Goal: Information Seeking & Learning: Learn about a topic

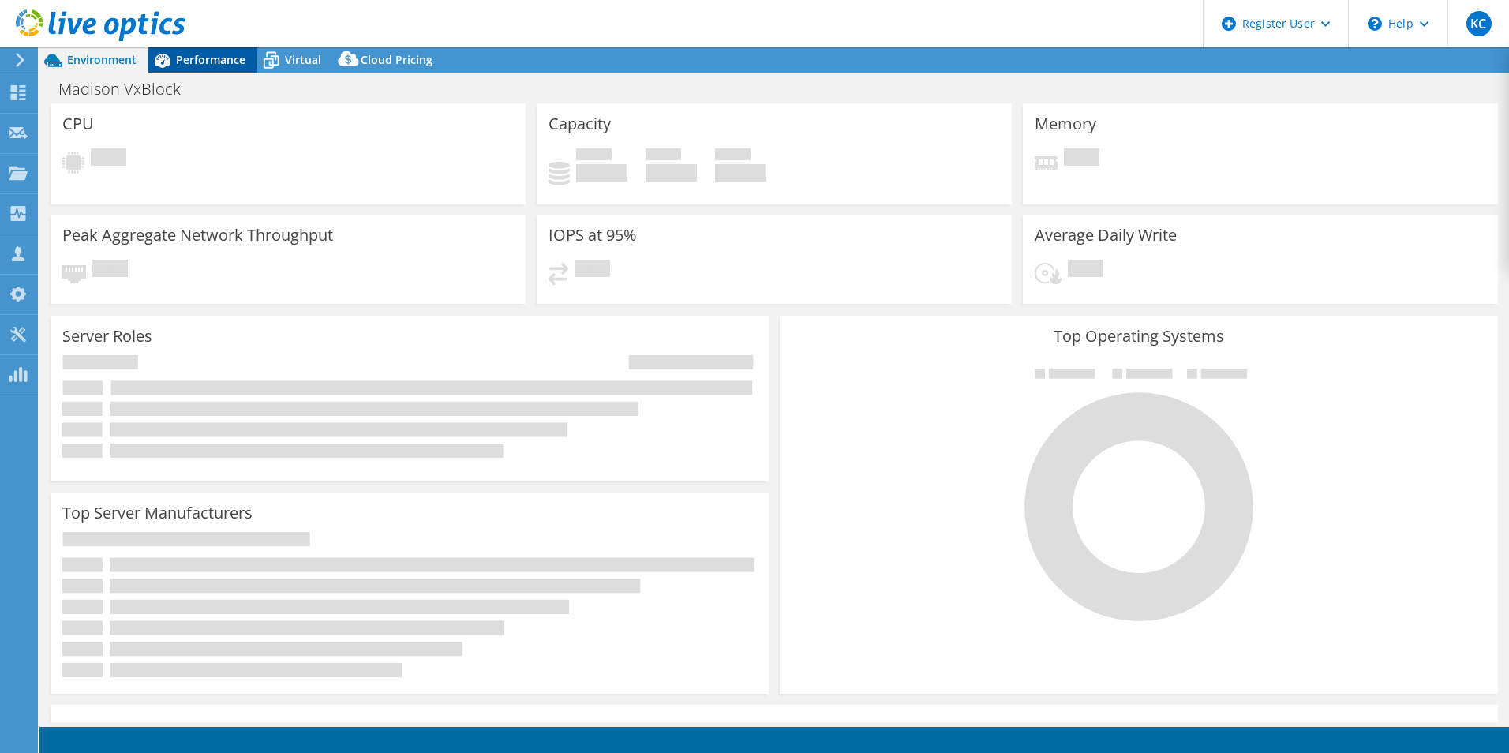
select select "USD"
click at [228, 54] on span "Performance" at bounding box center [210, 59] width 69 height 15
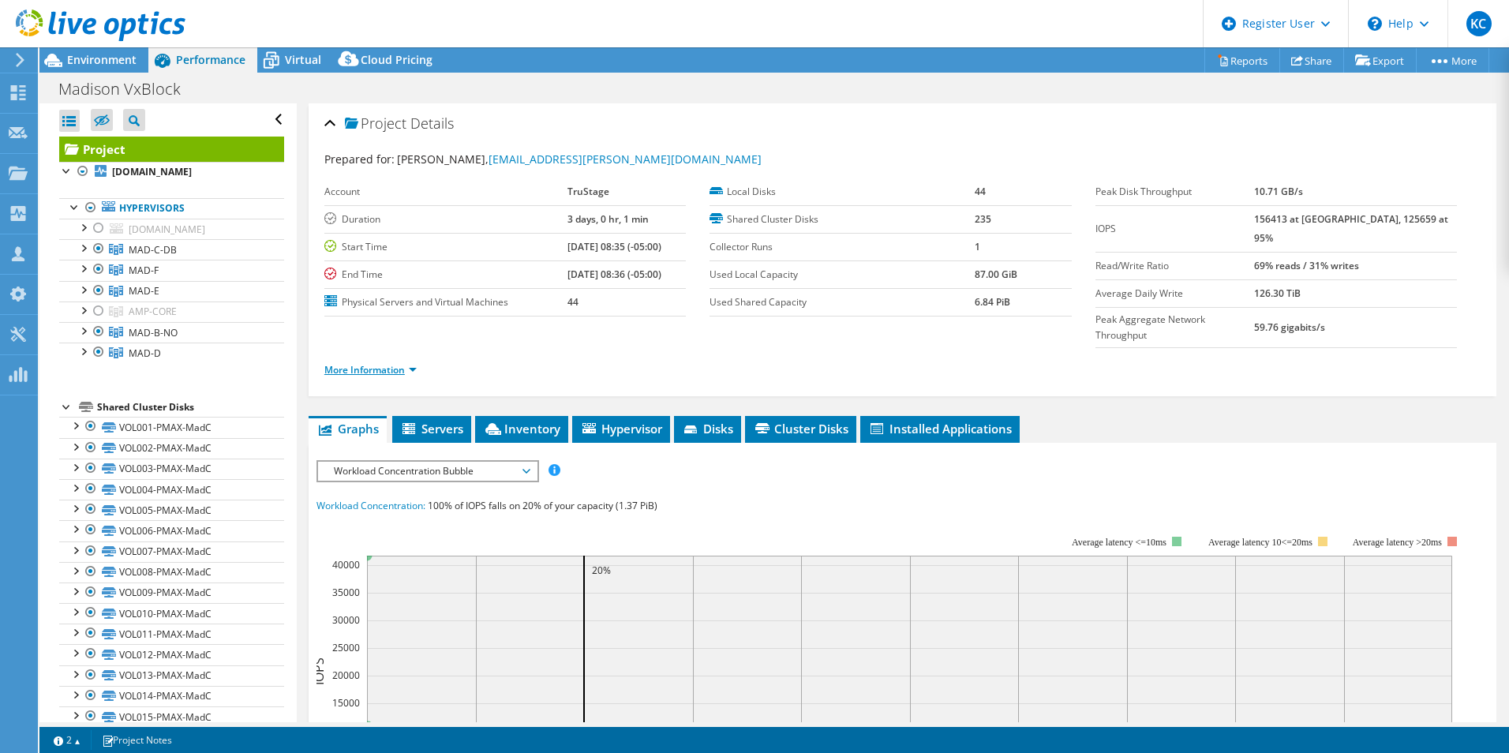
click at [376, 363] on link "More Information" at bounding box center [370, 369] width 92 height 13
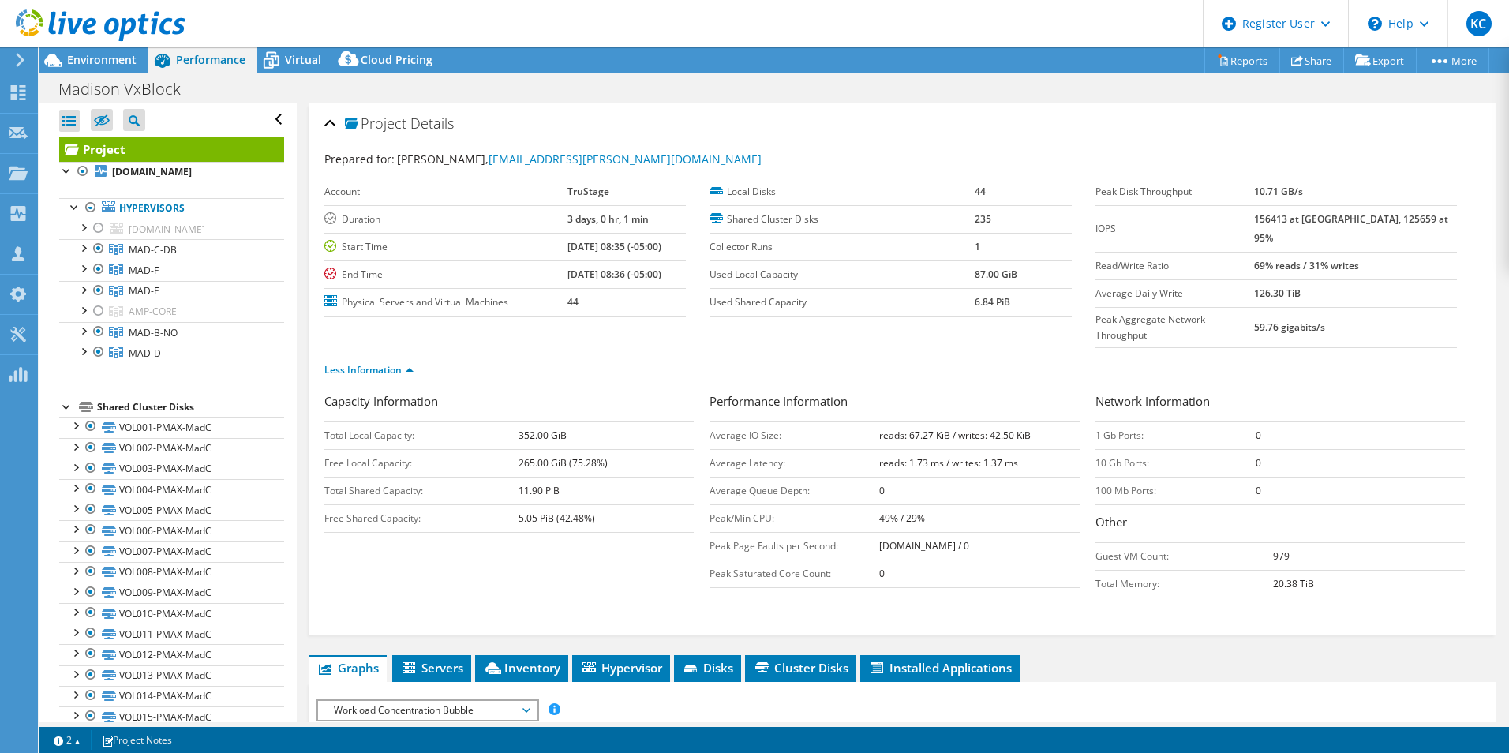
drag, startPoint x: 864, startPoint y: 408, endPoint x: 993, endPoint y: 423, distance: 130.3
click at [993, 423] on tbody "Average IO Size: reads: 67.27 KiB / writes: 42.50 KiB Average Latency: reads: 1…" at bounding box center [894, 505] width 369 height 166
drag, startPoint x: 993, startPoint y: 423, endPoint x: 917, endPoint y: 358, distance: 100.2
click at [917, 358] on div "Less Information" at bounding box center [902, 370] width 1157 height 44
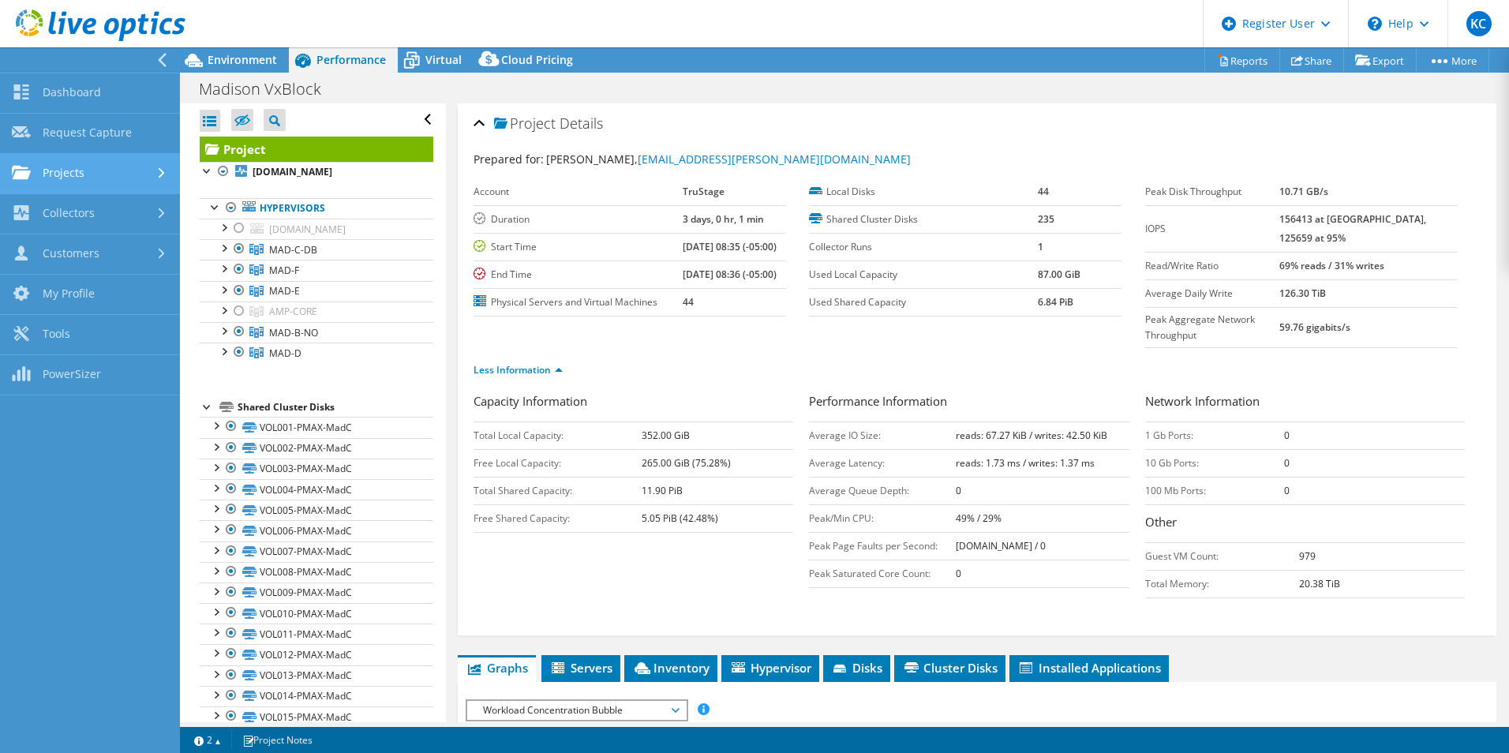
click at [103, 172] on link "Projects" at bounding box center [90, 174] width 180 height 40
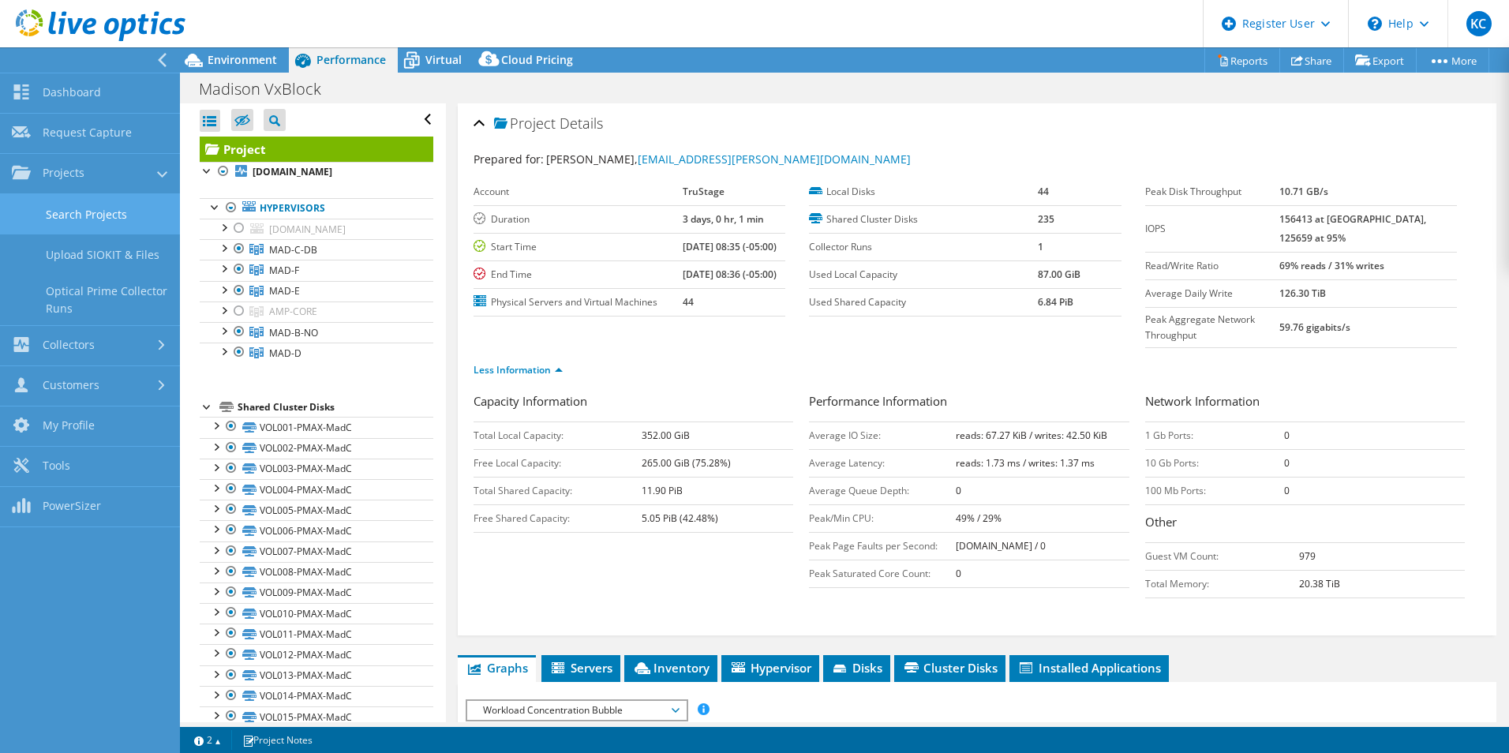
click at [142, 214] on link "Search Projects" at bounding box center [90, 214] width 180 height 40
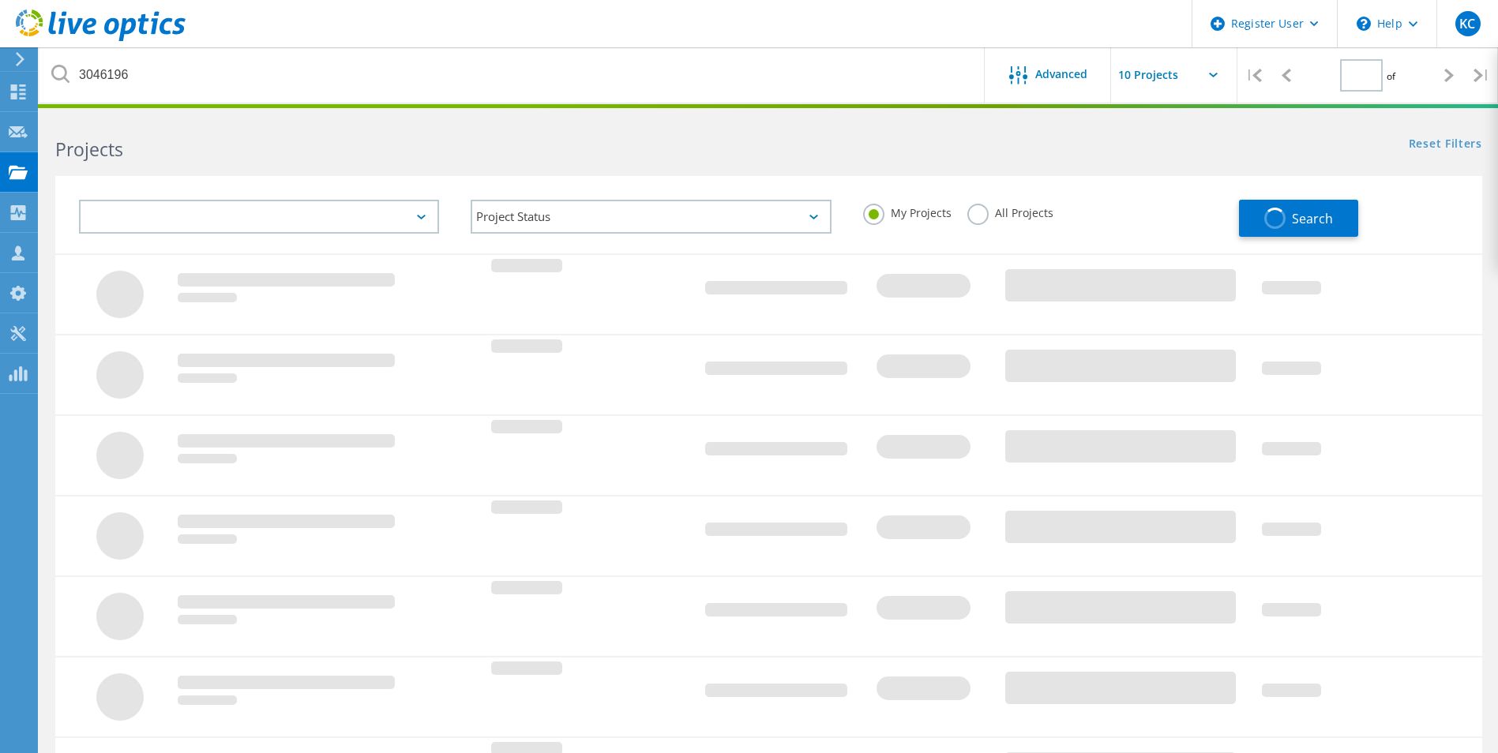
type input "1"
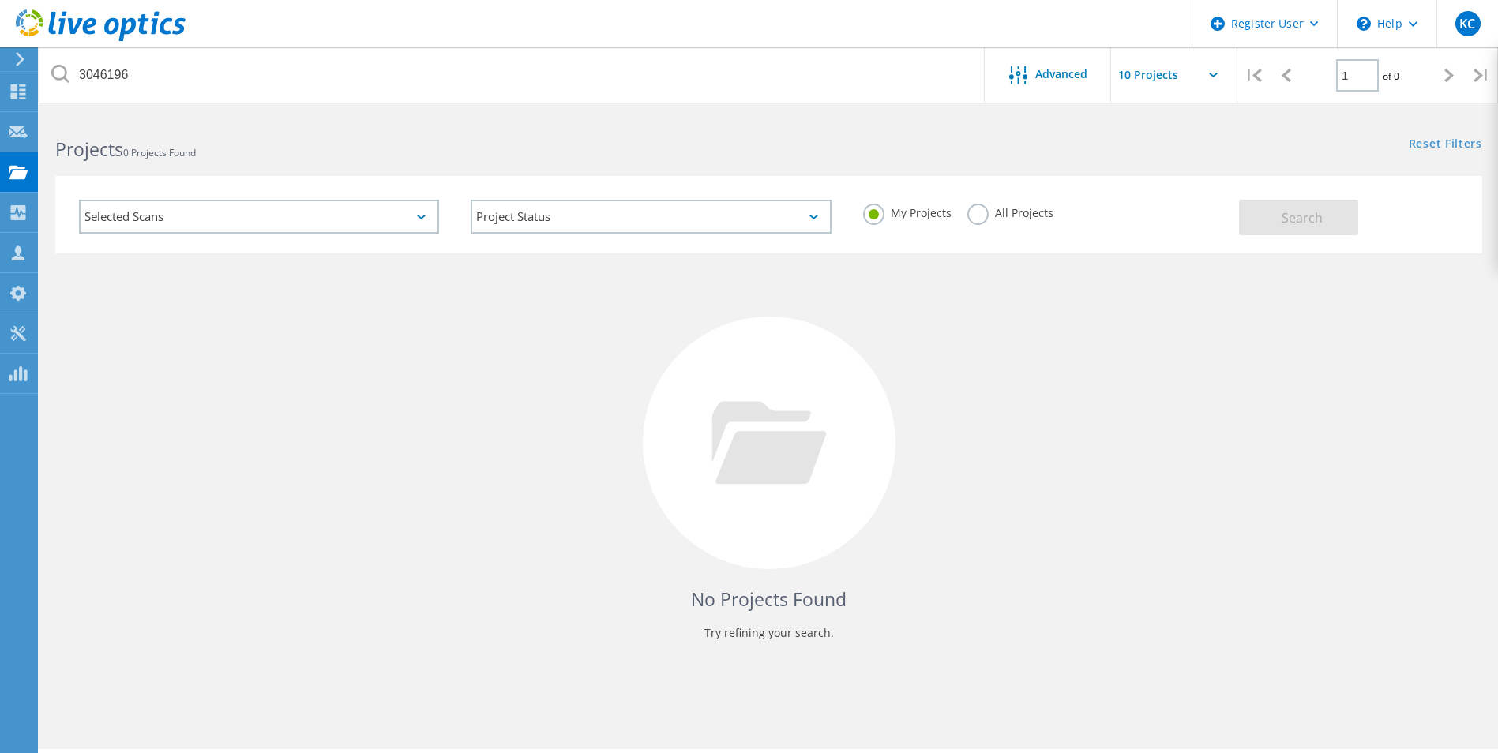
click at [970, 224] on div "All Projects" at bounding box center [1010, 215] width 86 height 23
click at [979, 214] on label "All Projects" at bounding box center [1010, 211] width 86 height 15
click at [0, 0] on input "All Projects" at bounding box center [0, 0] width 0 height 0
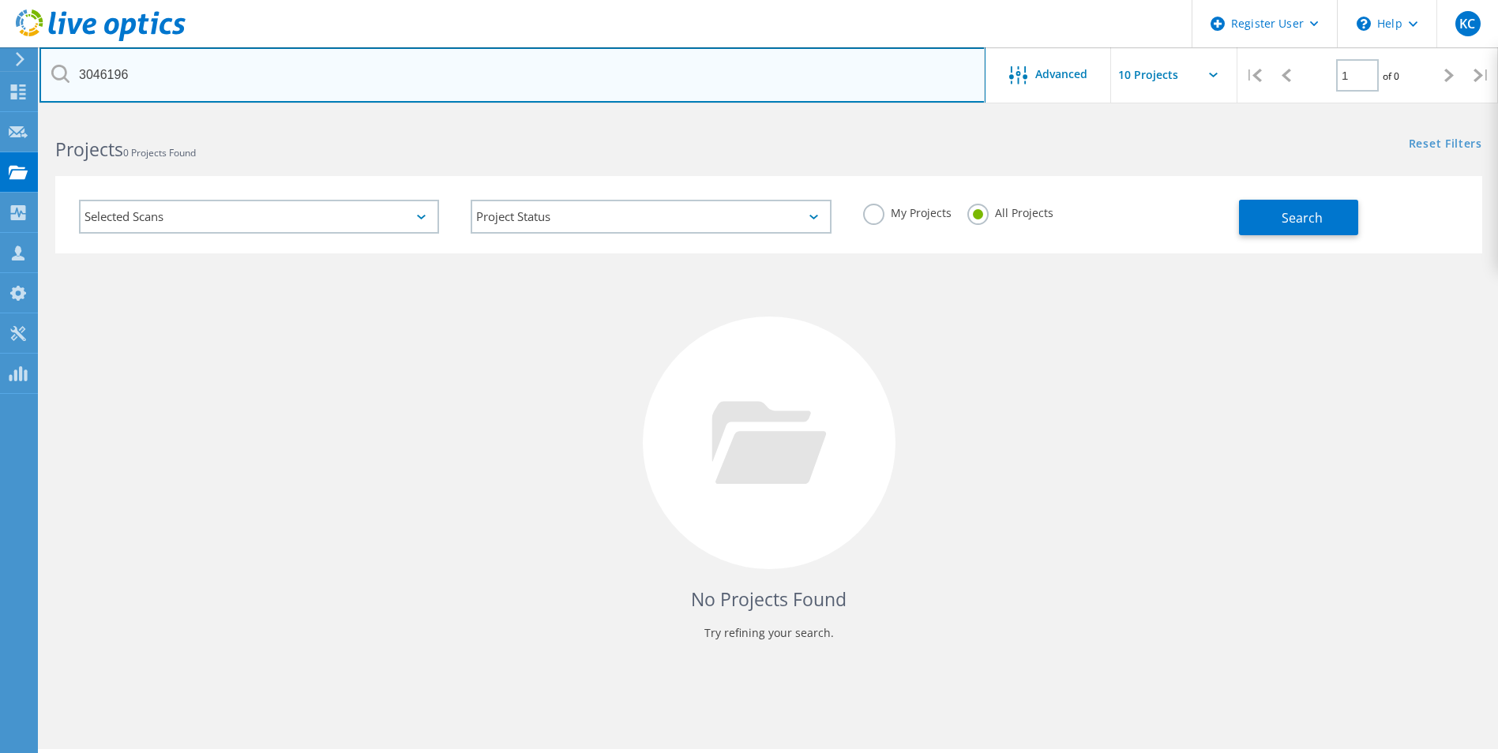
click at [121, 75] on input "3046196" at bounding box center [512, 74] width 946 height 55
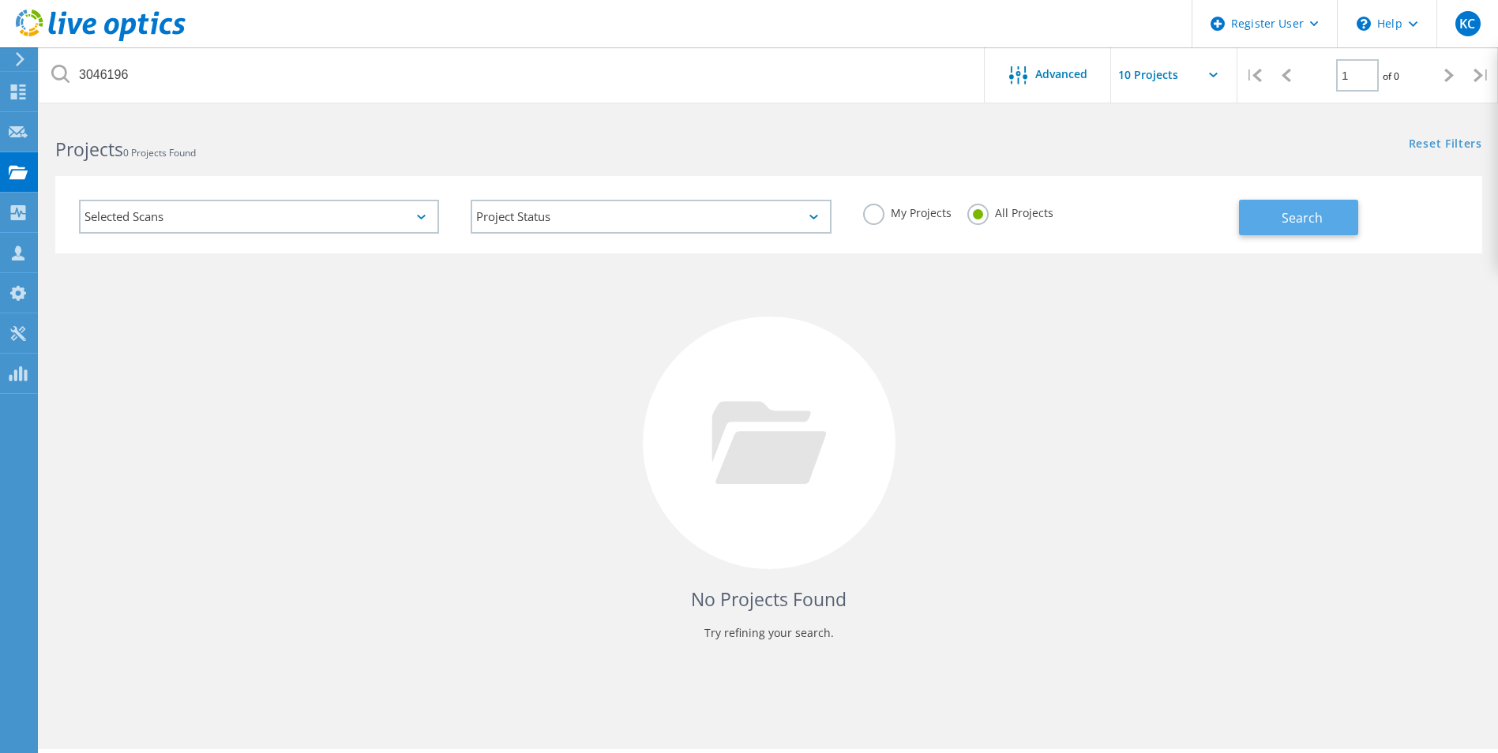
click at [1308, 220] on span "Search" at bounding box center [1301, 217] width 41 height 17
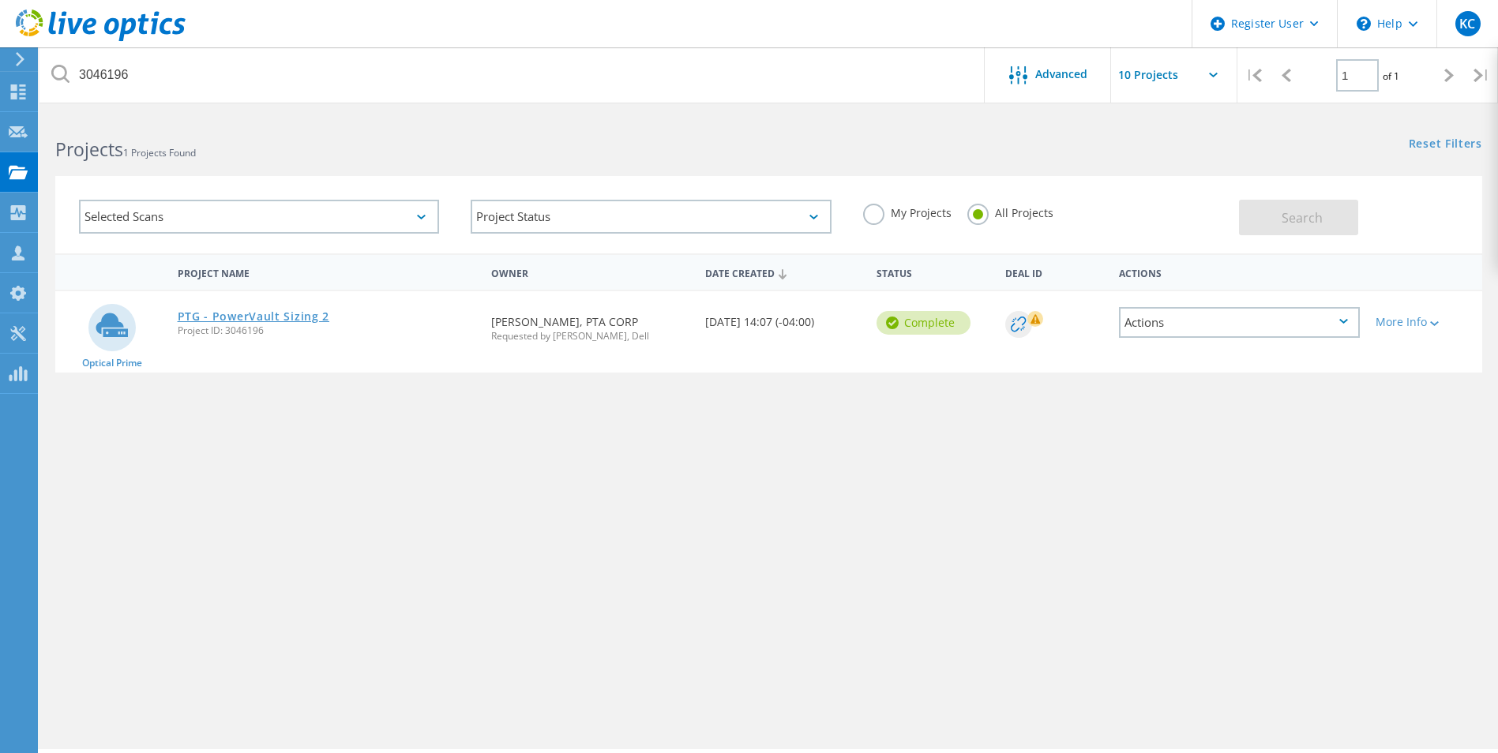
drag, startPoint x: 234, startPoint y: 316, endPoint x: 253, endPoint y: 319, distance: 19.2
click at [234, 316] on link "PTG - PowerVault Sizing 2" at bounding box center [254, 316] width 152 height 11
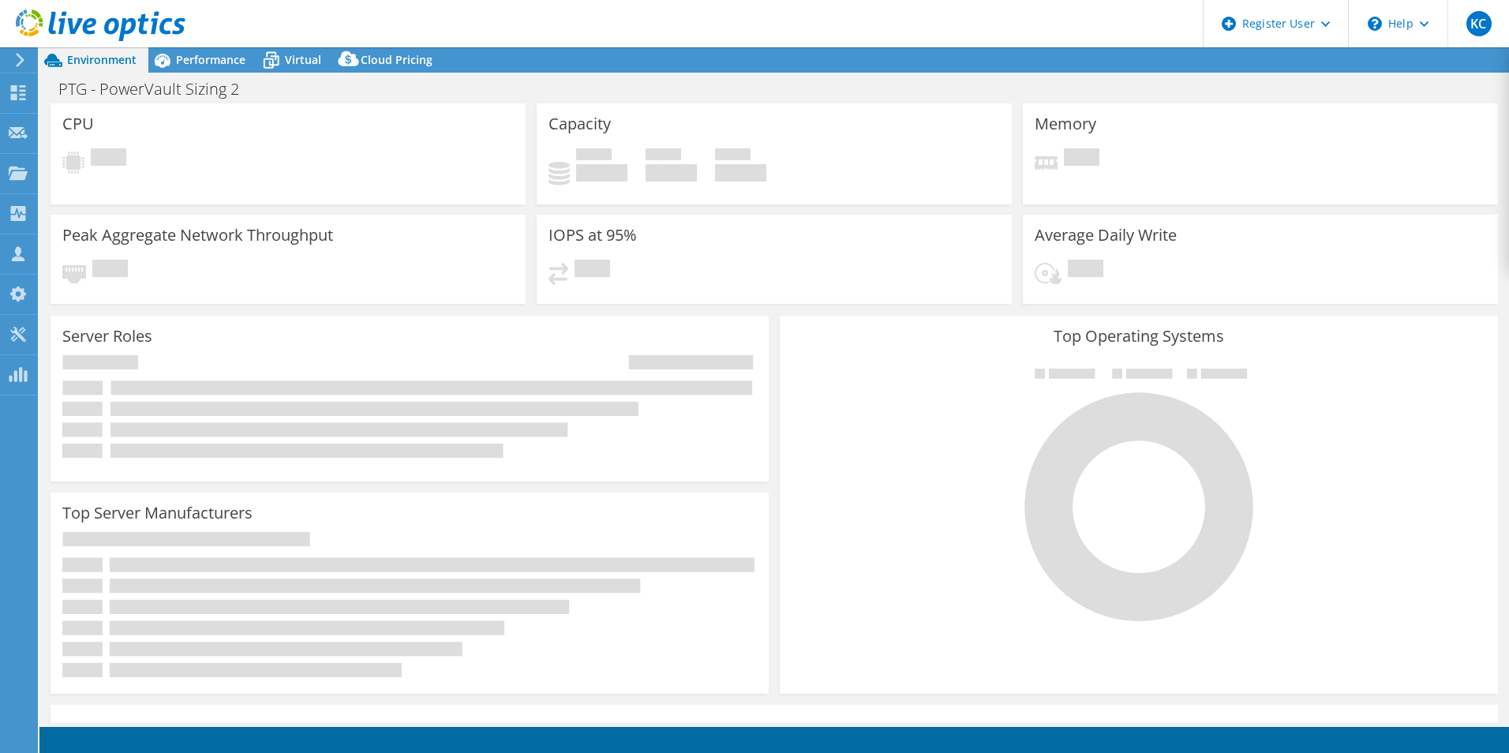
select select "USD"
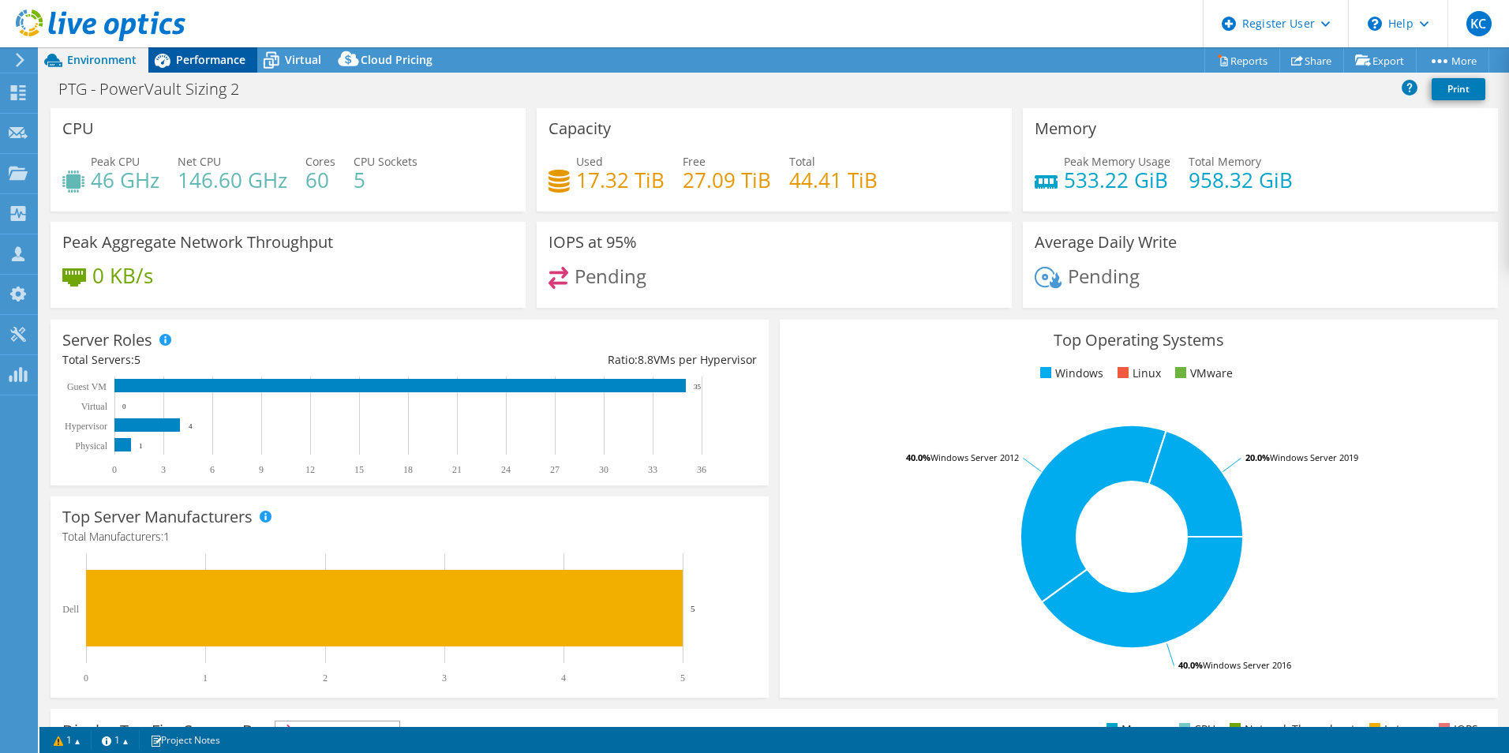
click at [195, 63] on span "Performance" at bounding box center [210, 59] width 69 height 15
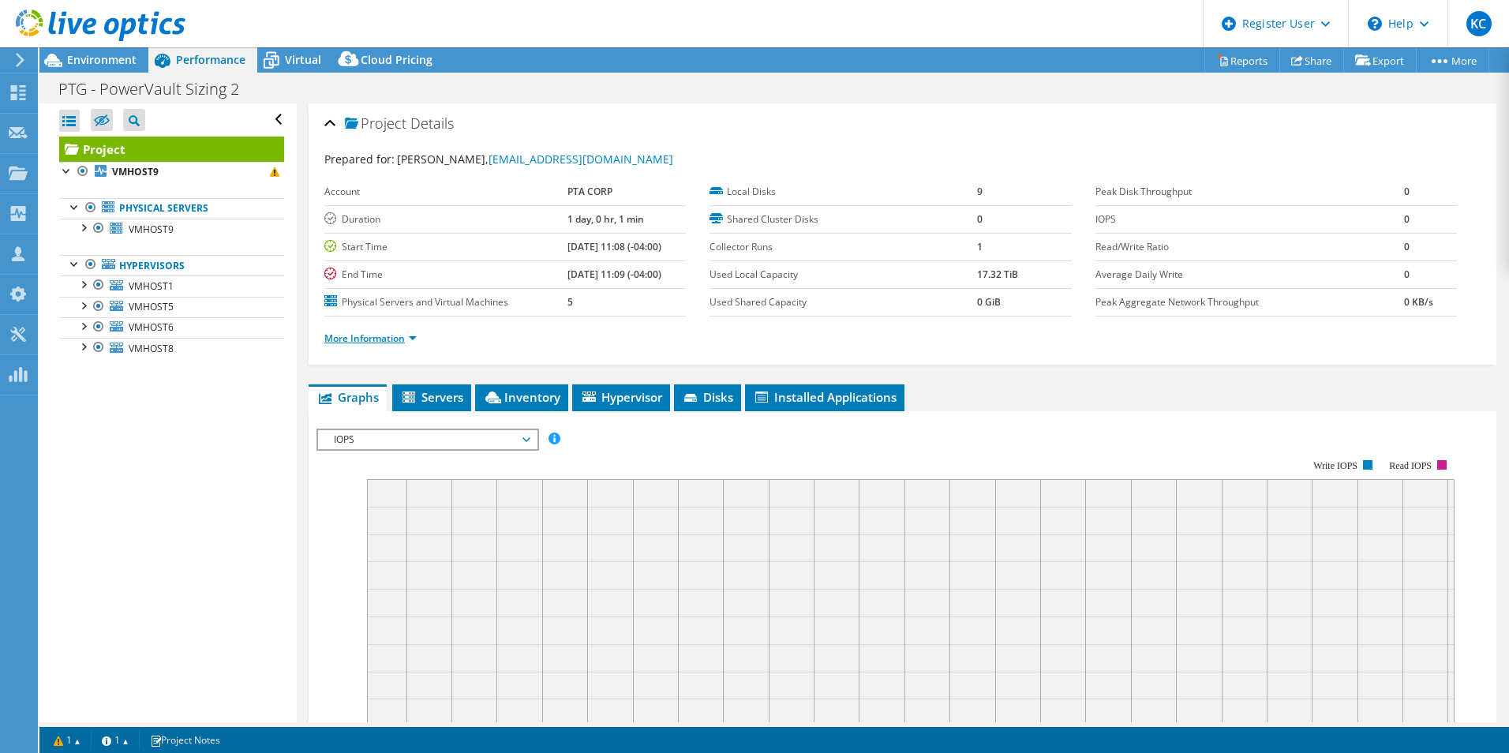
click at [395, 344] on link "More Information" at bounding box center [370, 338] width 92 height 13
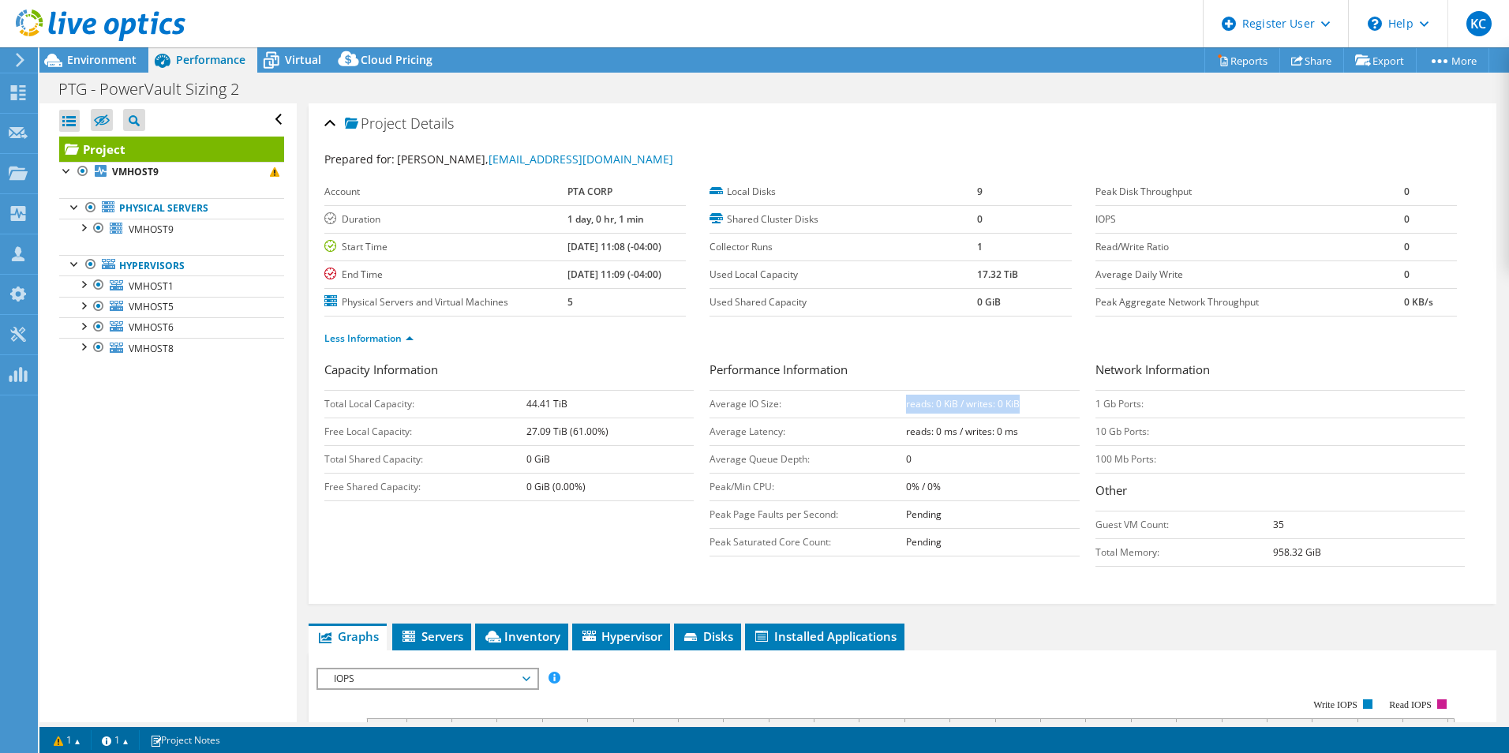
drag, startPoint x: 900, startPoint y: 415, endPoint x: 1025, endPoint y: 412, distance: 124.8
click at [1025, 412] on td "reads: 0 KiB / writes: 0 KiB" at bounding box center [993, 404] width 174 height 28
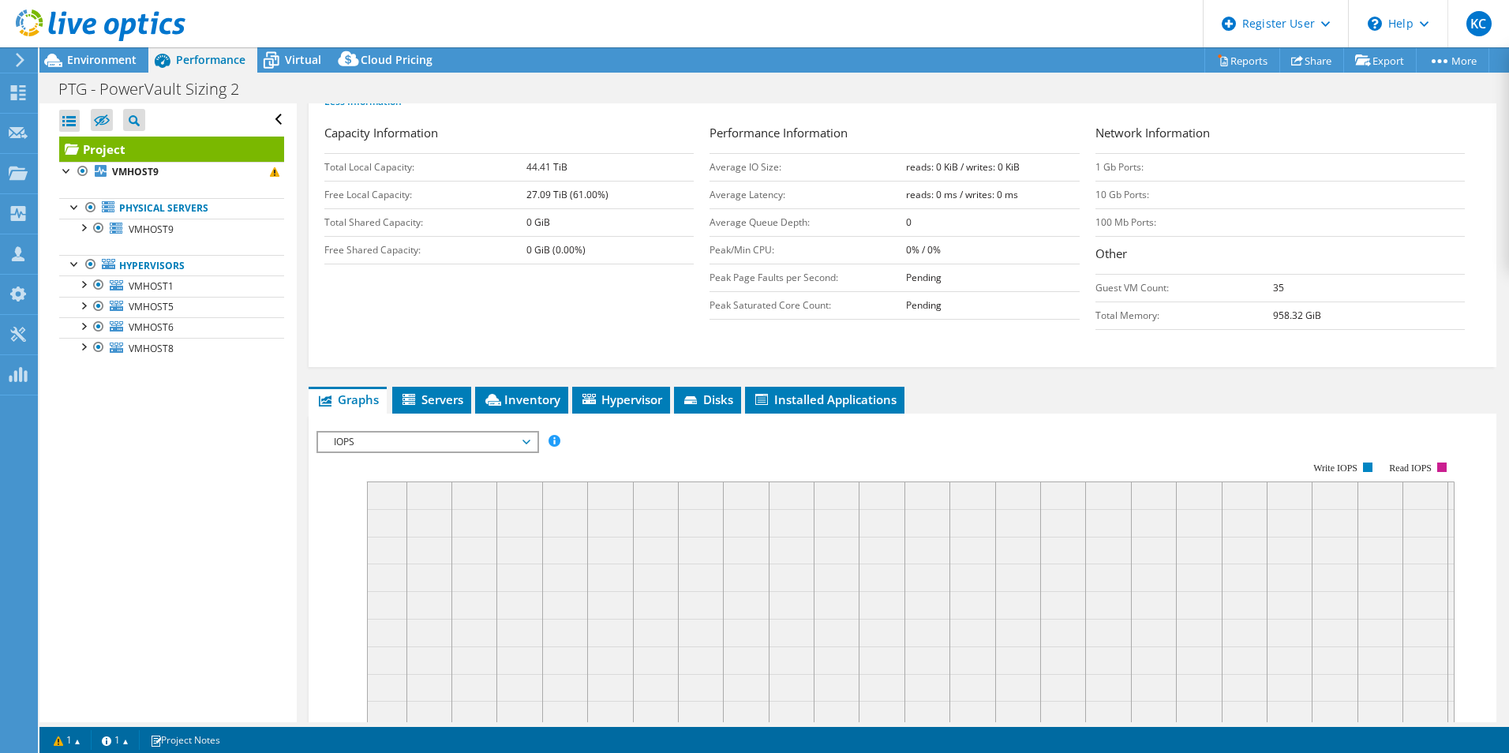
click at [426, 437] on span "IOPS" at bounding box center [427, 442] width 203 height 19
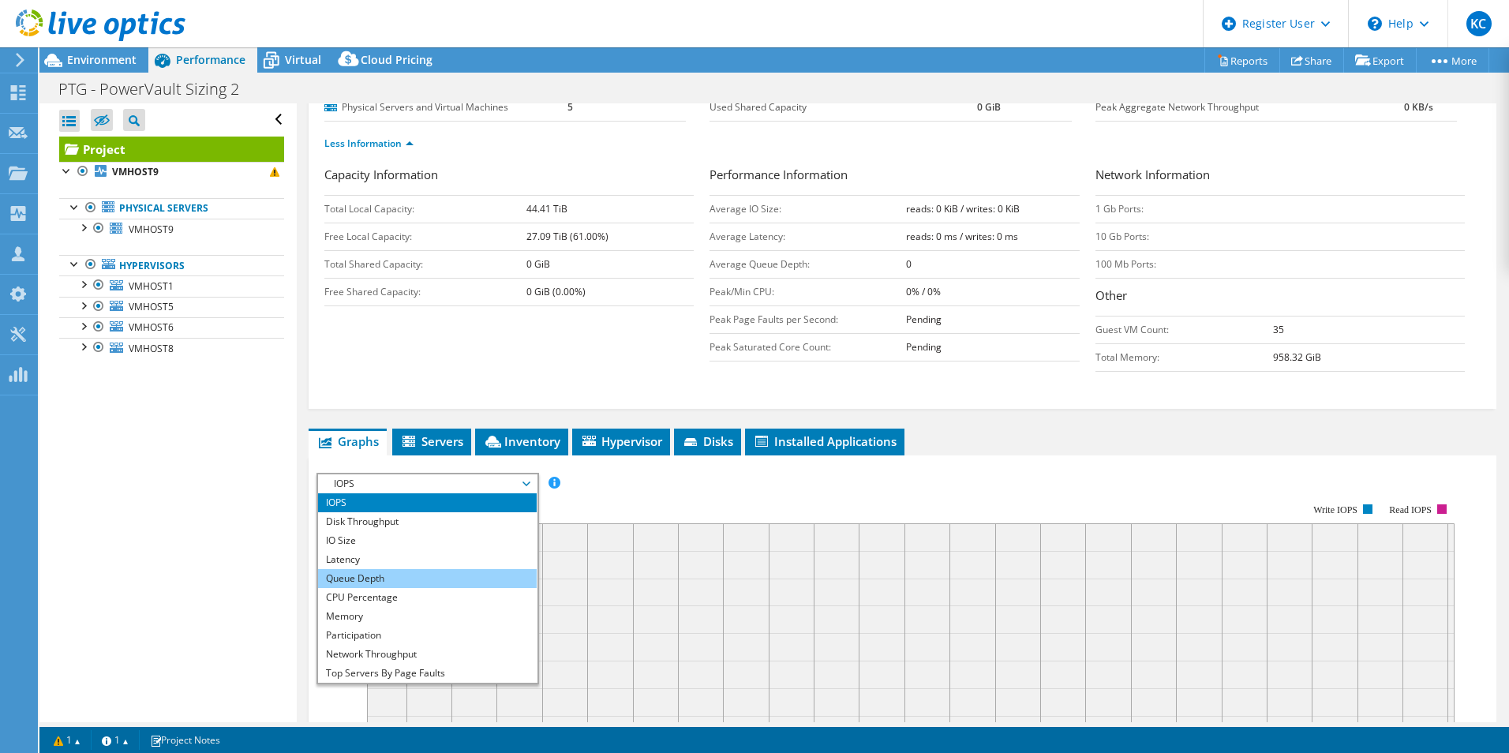
scroll to position [0, 0]
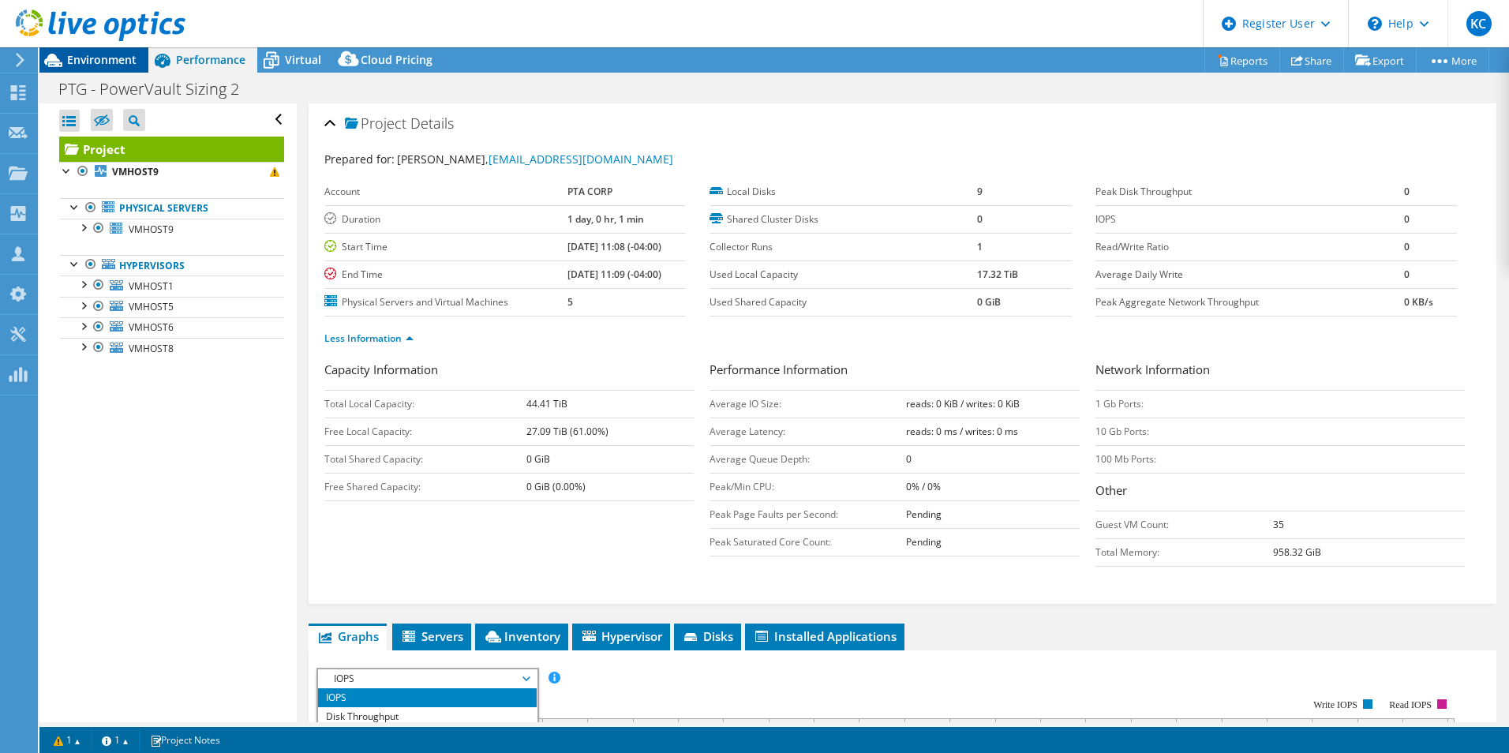
click at [111, 66] on span "Environment" at bounding box center [101, 59] width 69 height 15
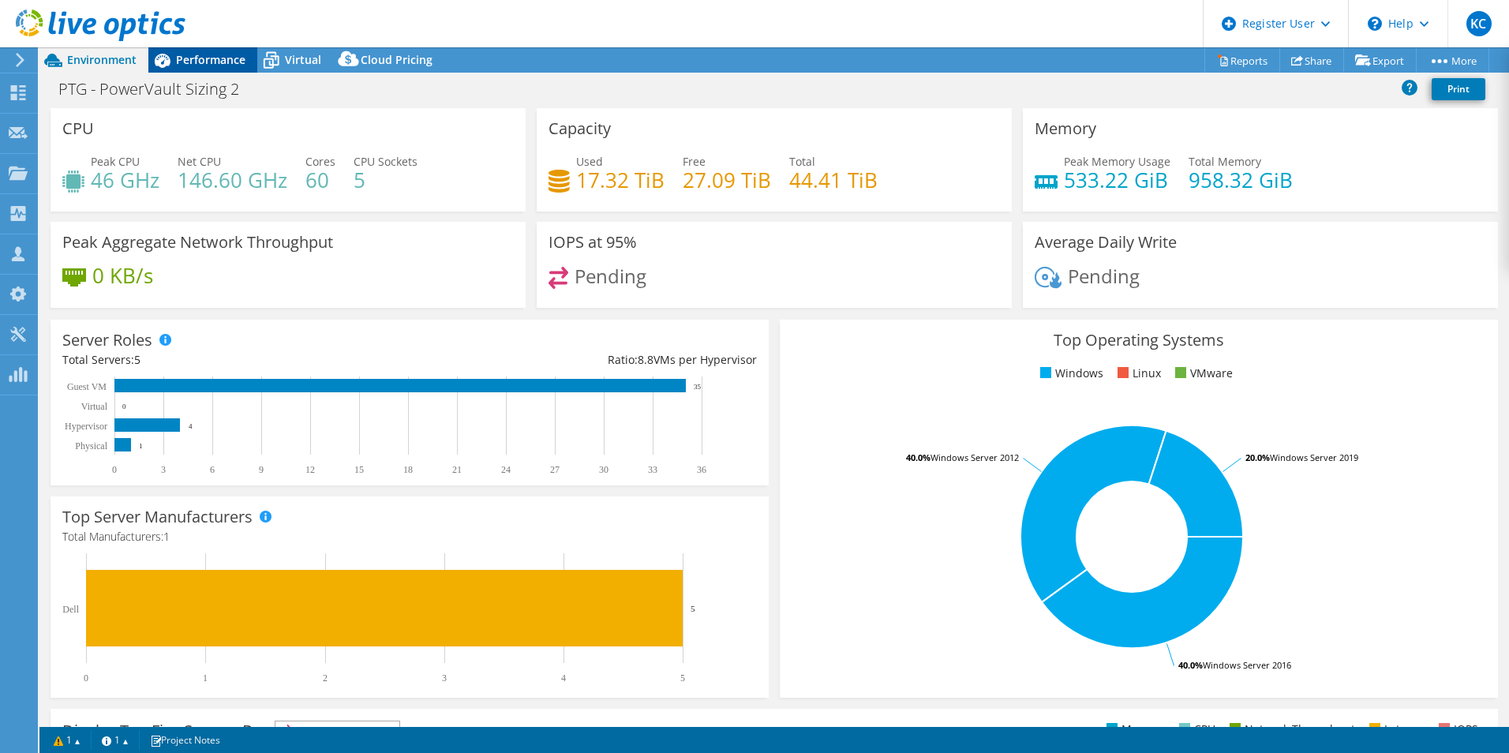
click at [195, 66] on span "Performance" at bounding box center [210, 59] width 69 height 15
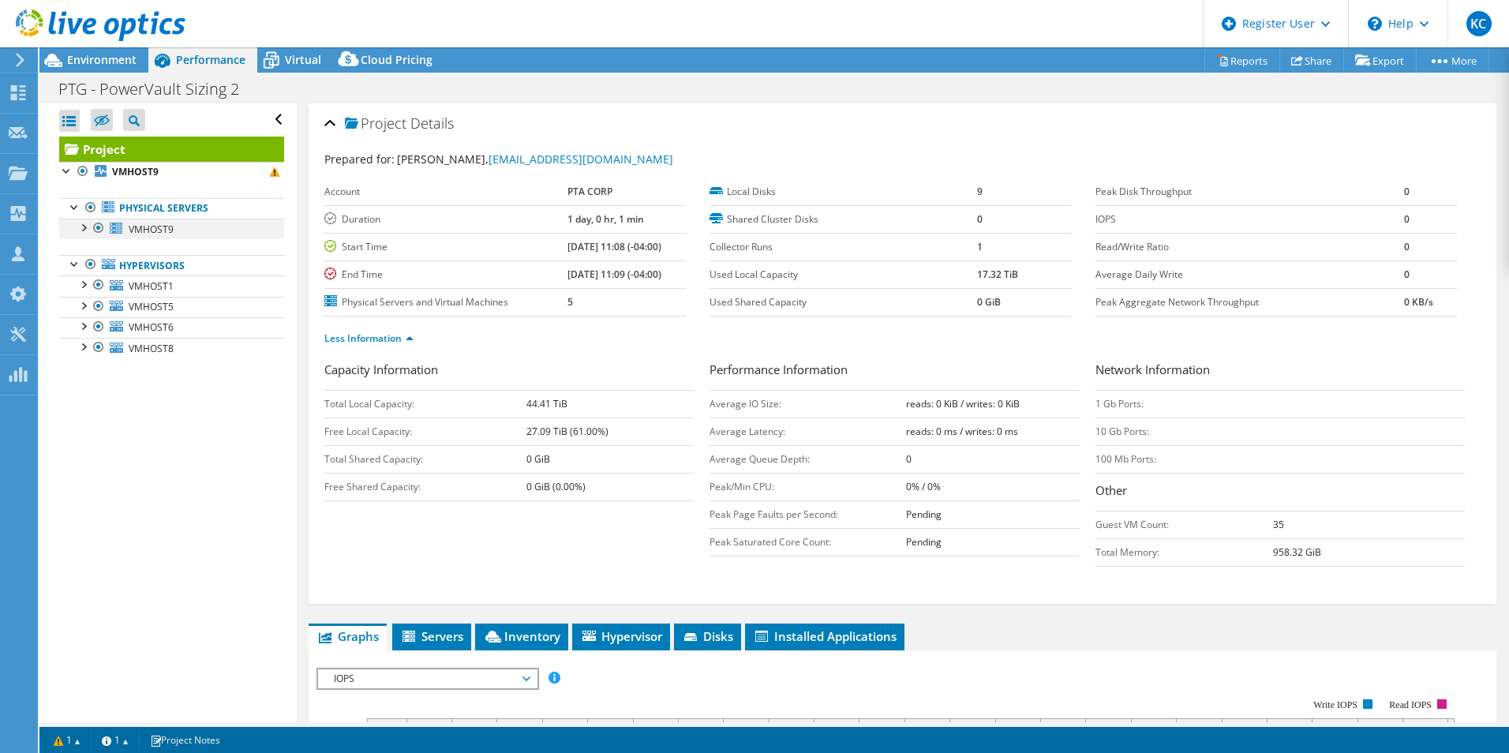
click at [88, 227] on div at bounding box center [83, 227] width 16 height 16
click at [82, 287] on div at bounding box center [83, 284] width 16 height 16
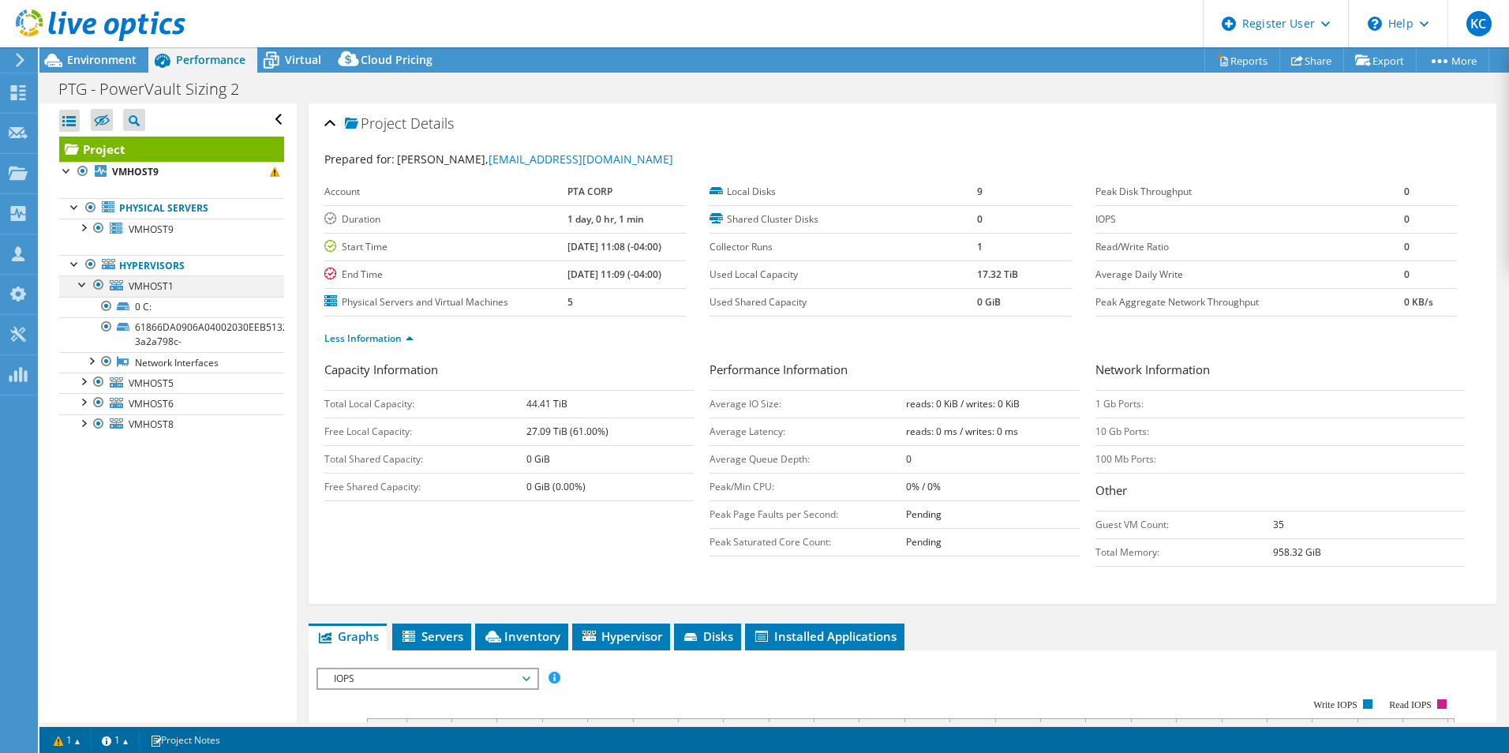
click at [82, 287] on div at bounding box center [83, 284] width 16 height 16
click at [1022, 227] on tr "Shared Cluster Disks 0" at bounding box center [891, 219] width 362 height 28
drag, startPoint x: 1022, startPoint y: 227, endPoint x: 944, endPoint y: 272, distance: 89.8
click at [944, 272] on label "Used Local Capacity" at bounding box center [844, 275] width 268 height 16
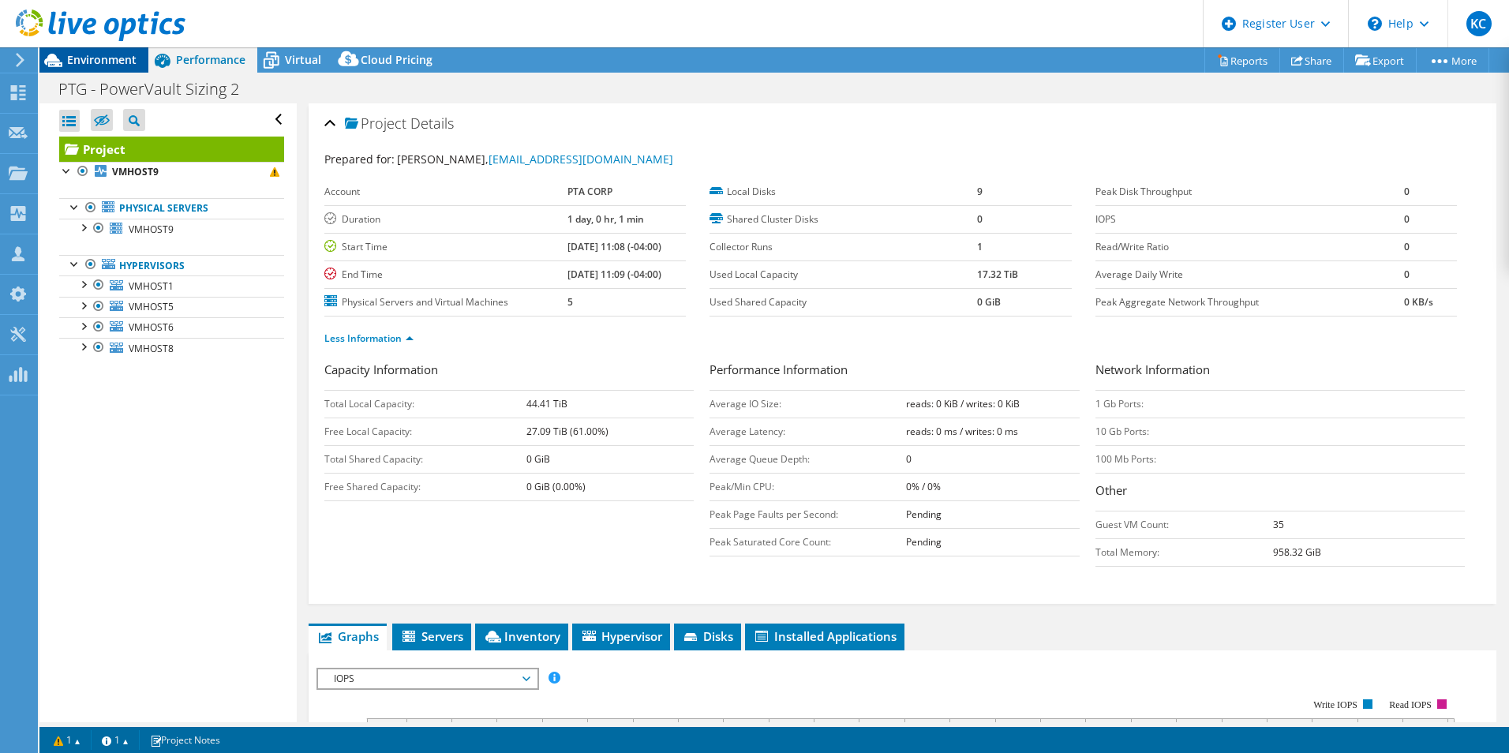
click at [86, 66] on span "Environment" at bounding box center [101, 59] width 69 height 15
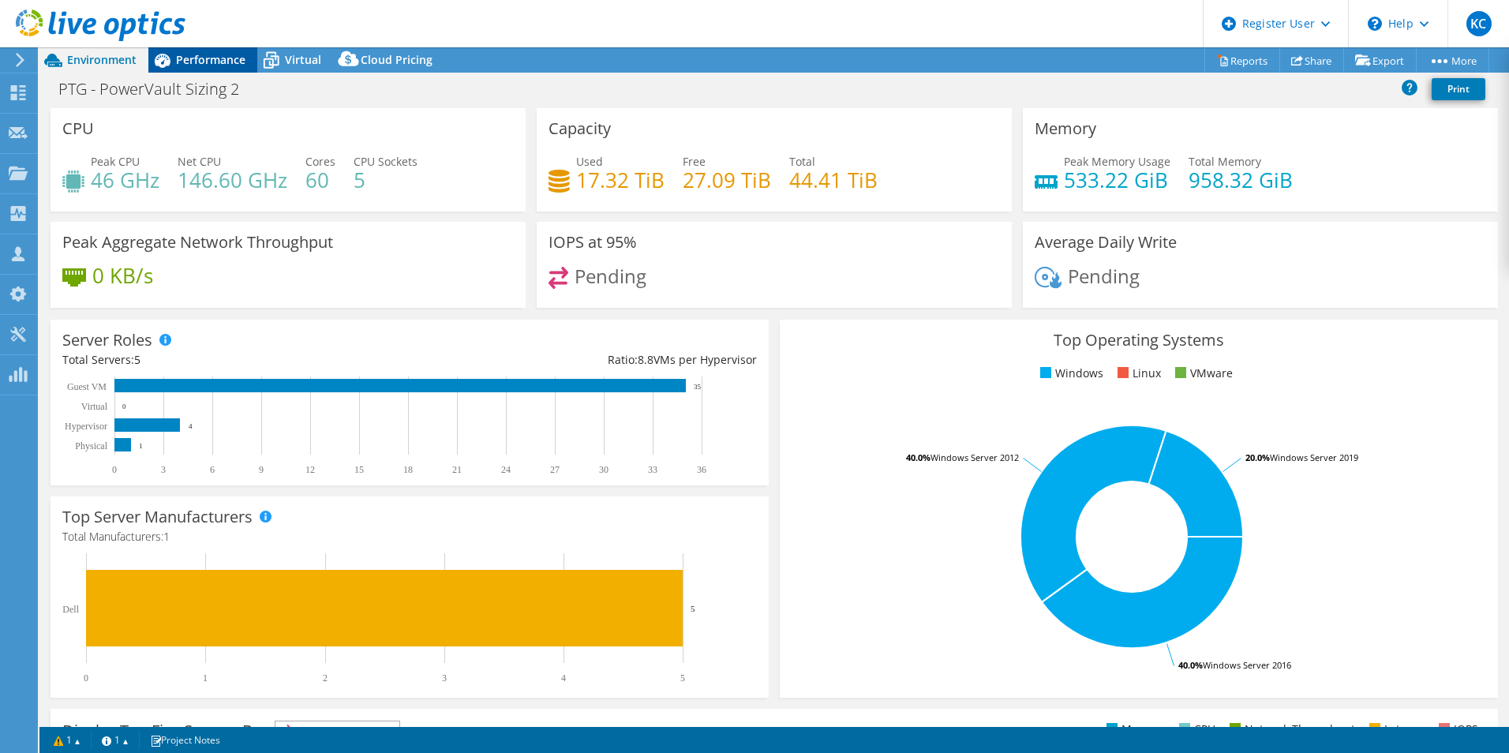
click at [194, 58] on span "Performance" at bounding box center [210, 59] width 69 height 15
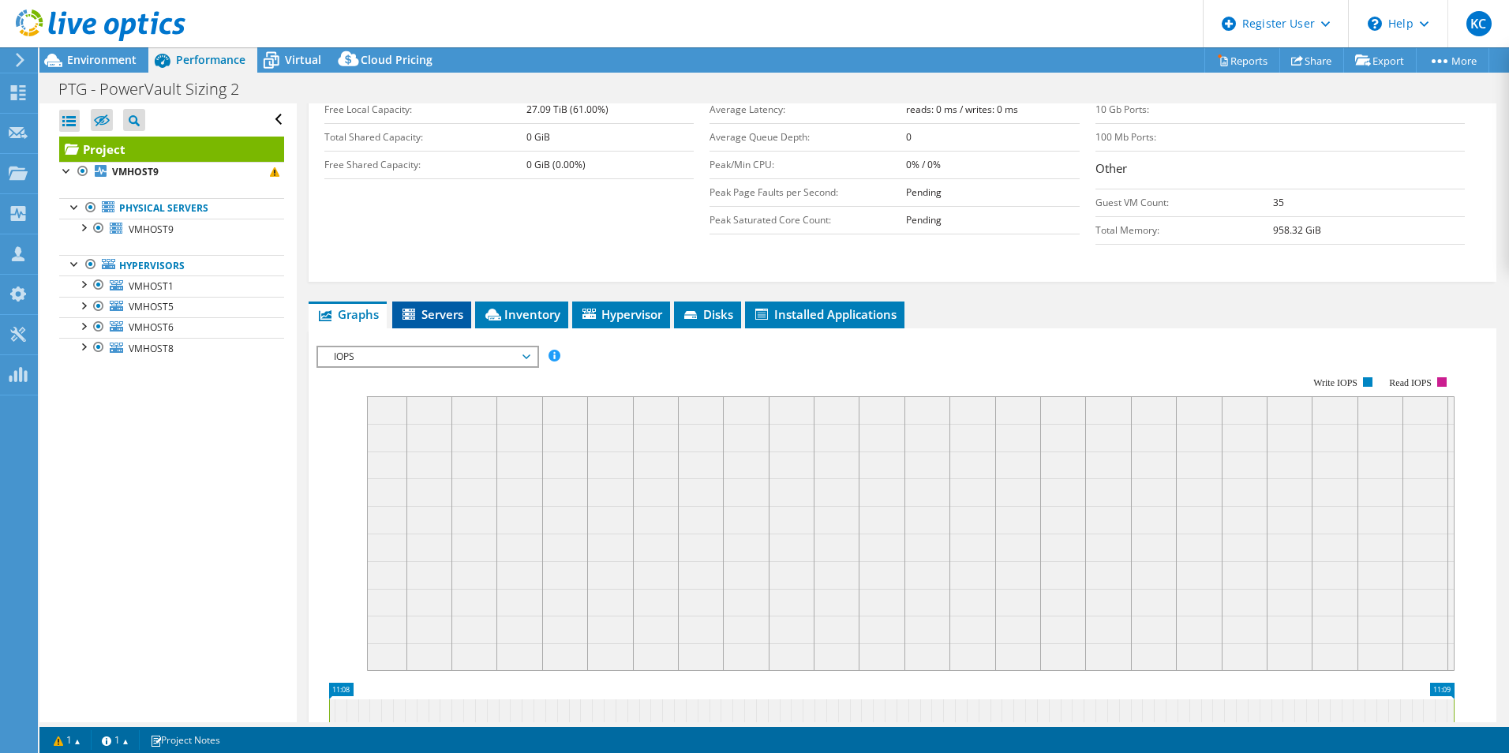
scroll to position [336, 0]
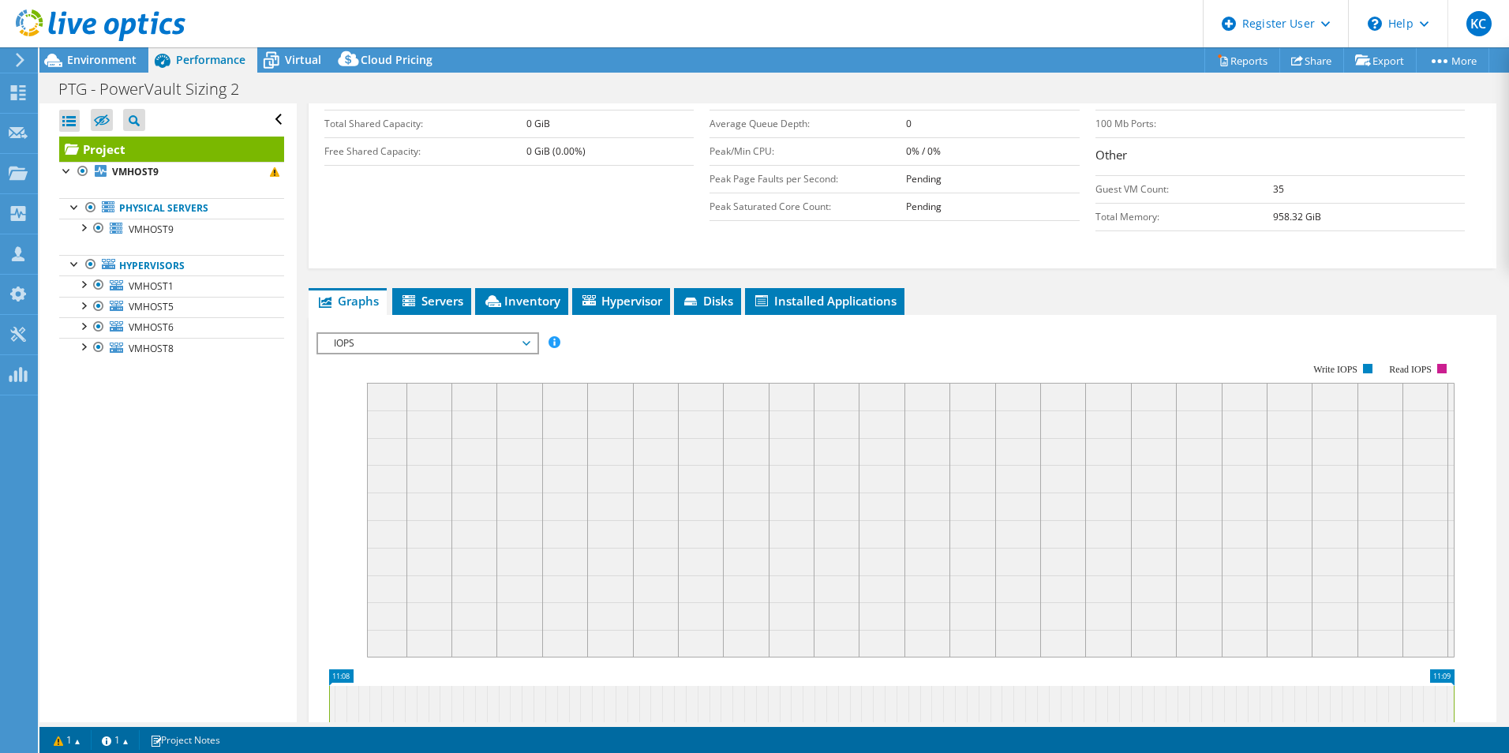
click at [487, 347] on span "IOPS" at bounding box center [427, 343] width 203 height 19
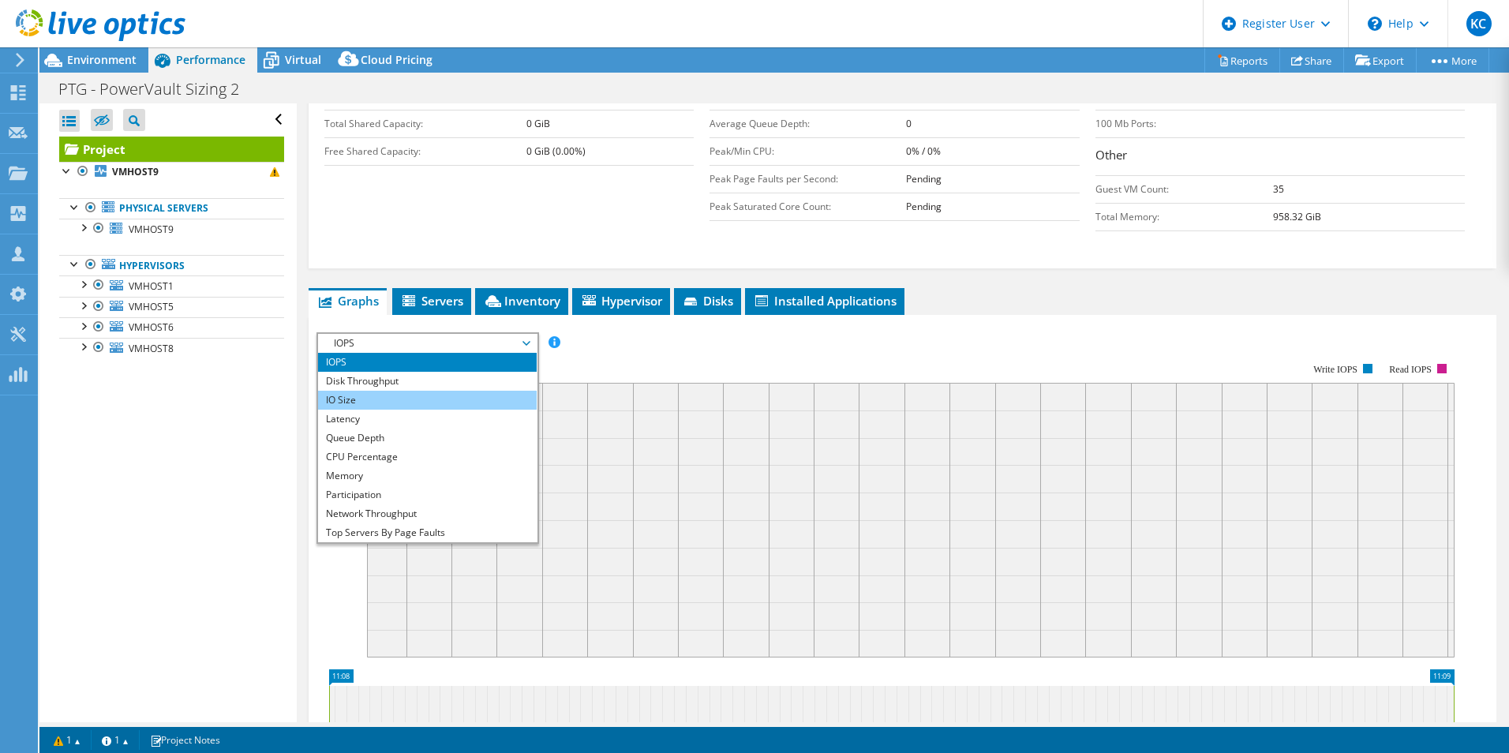
scroll to position [317, 0]
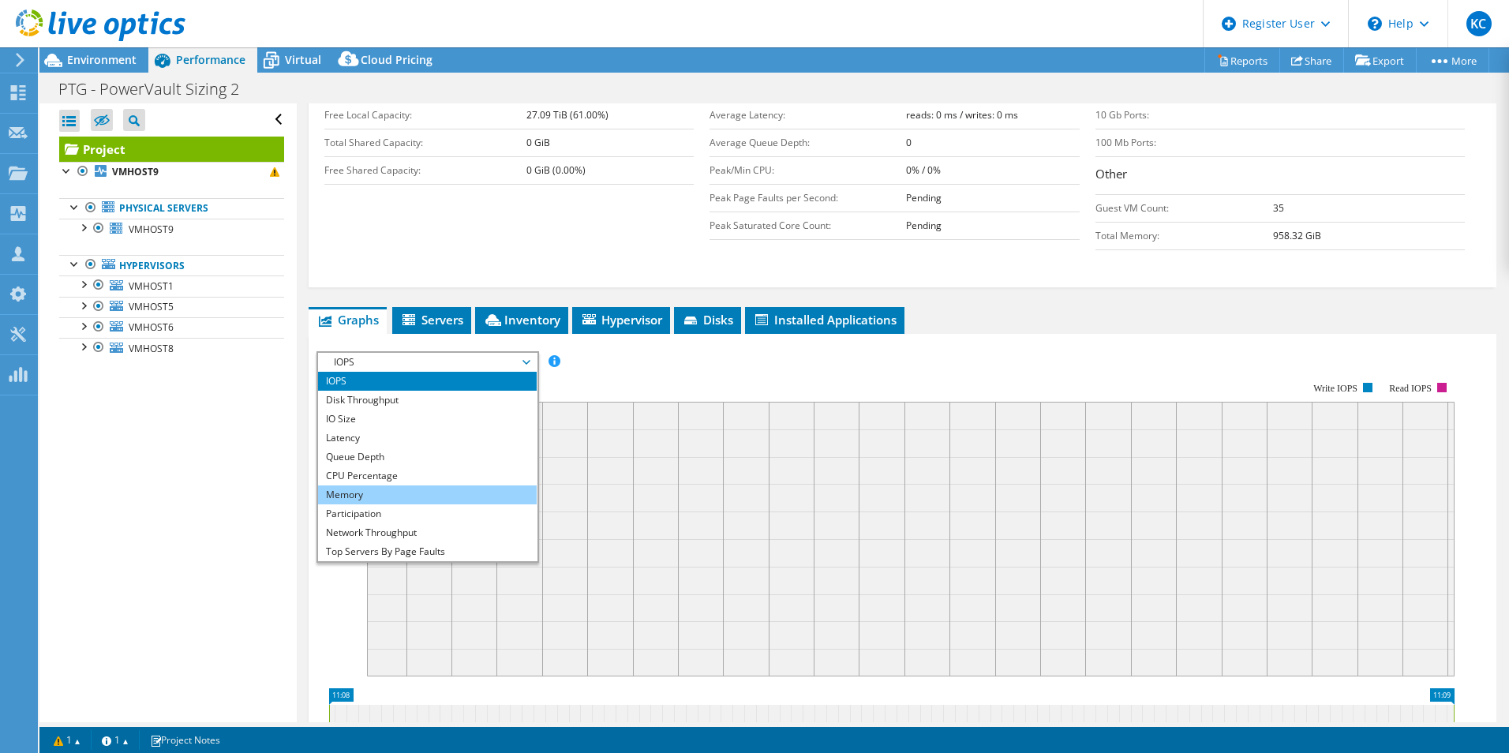
click at [413, 491] on li "Memory" at bounding box center [427, 495] width 219 height 19
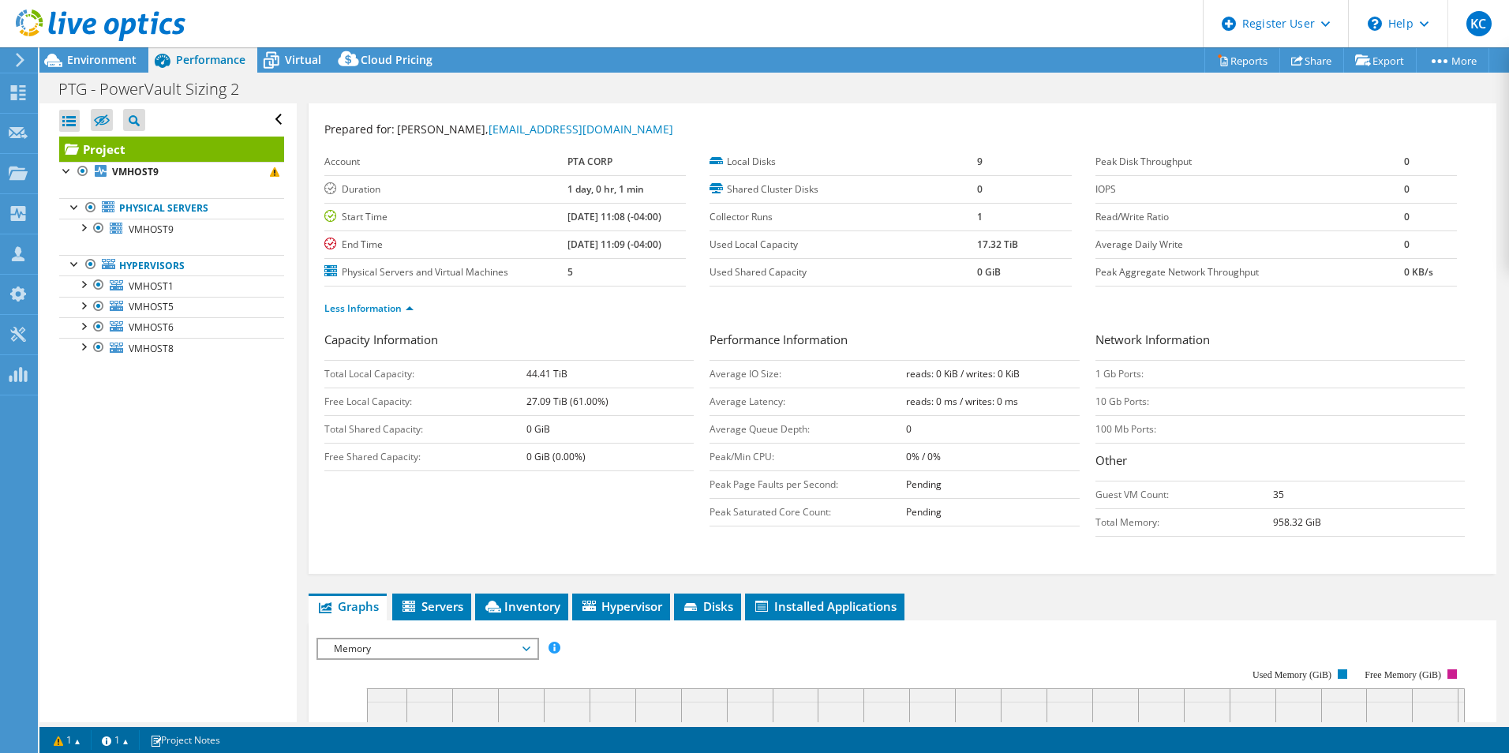
scroll to position [0, 0]
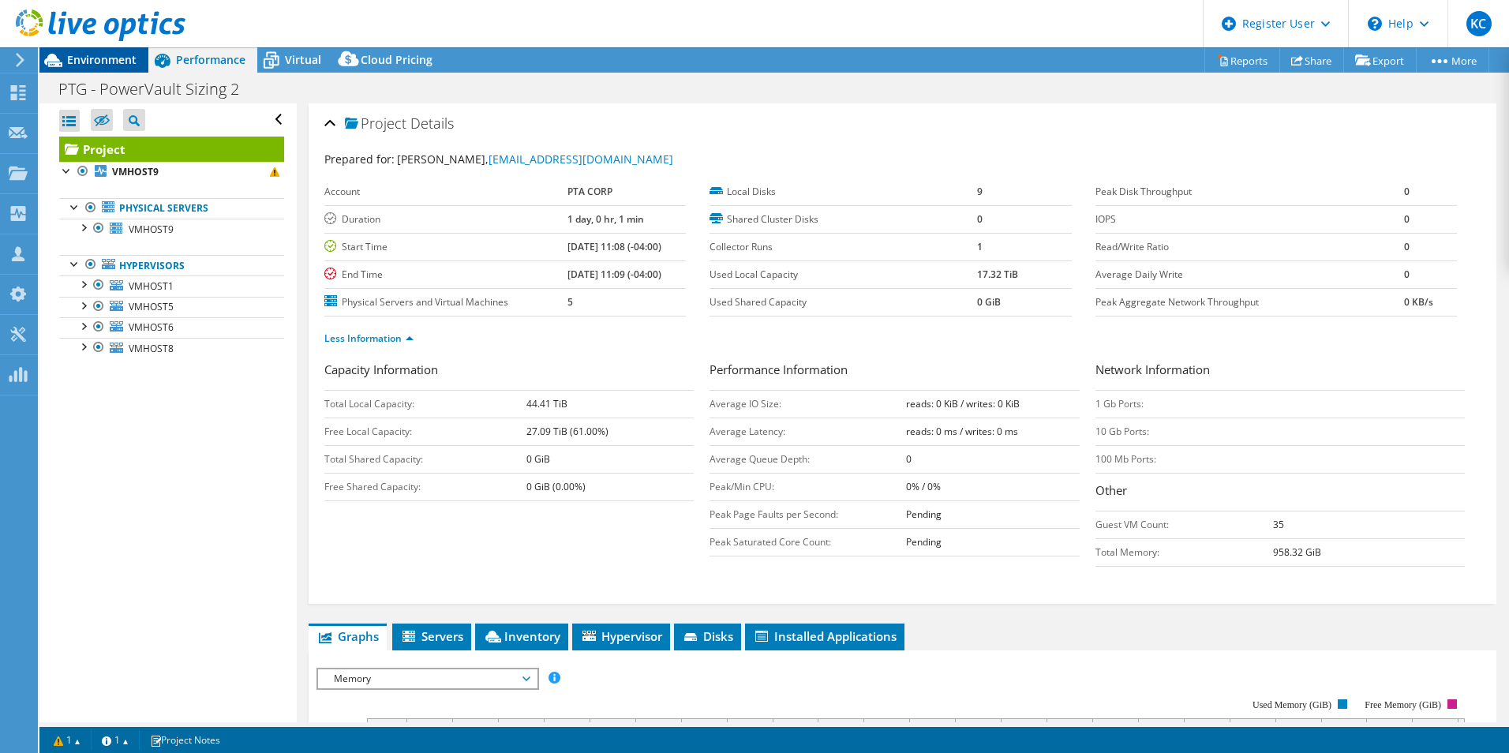
click at [77, 59] on span "Environment" at bounding box center [101, 59] width 69 height 15
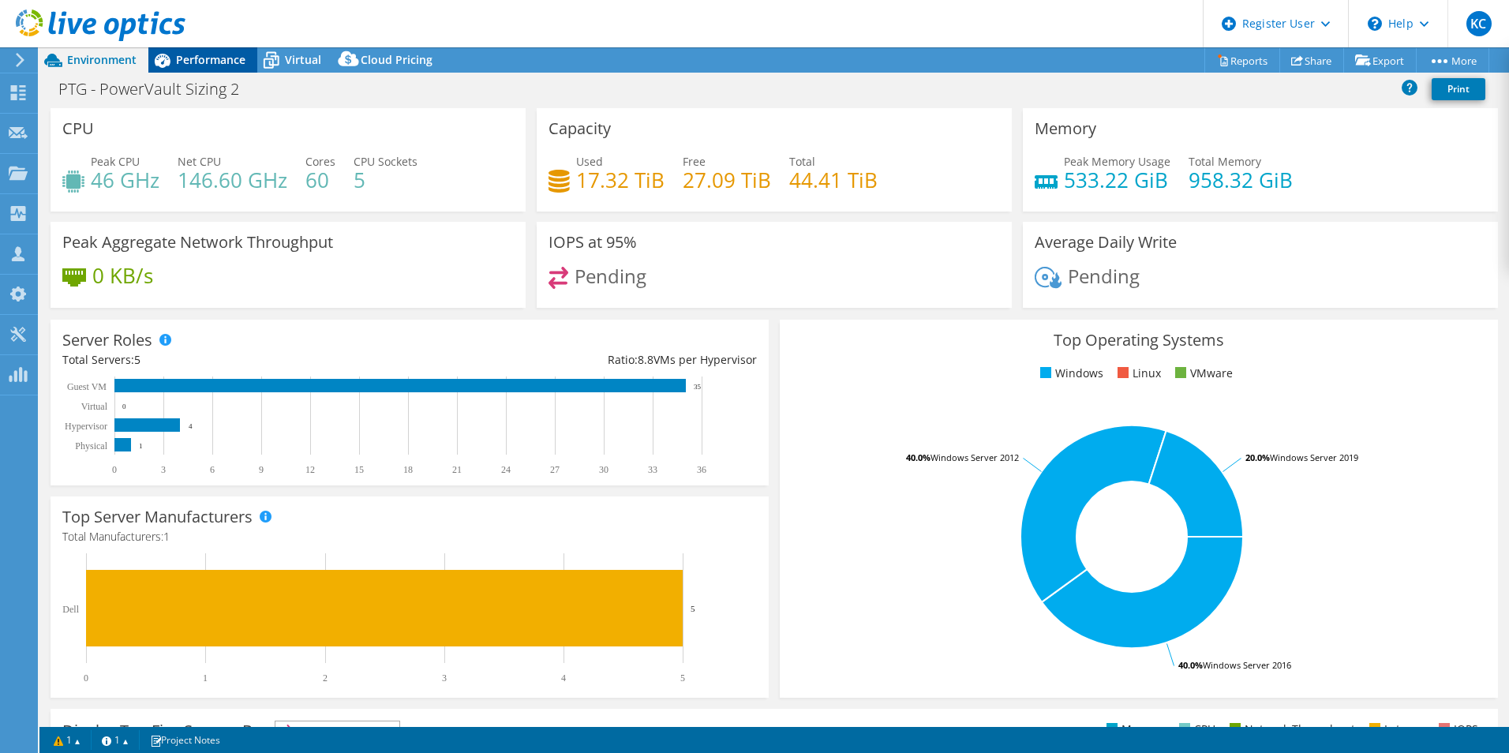
click at [231, 64] on span "Performance" at bounding box center [210, 59] width 69 height 15
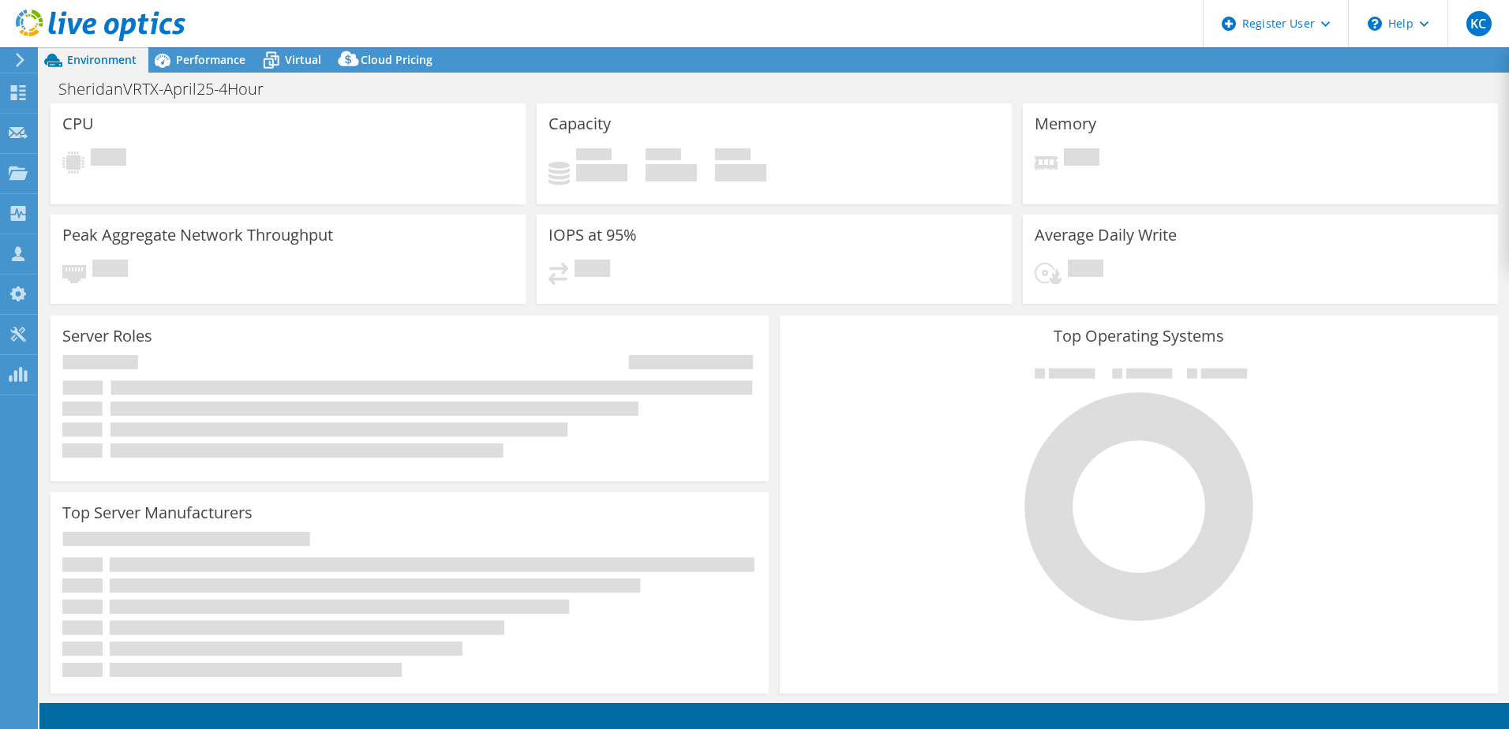
select select "USD"
